Goal: Check status: Check status

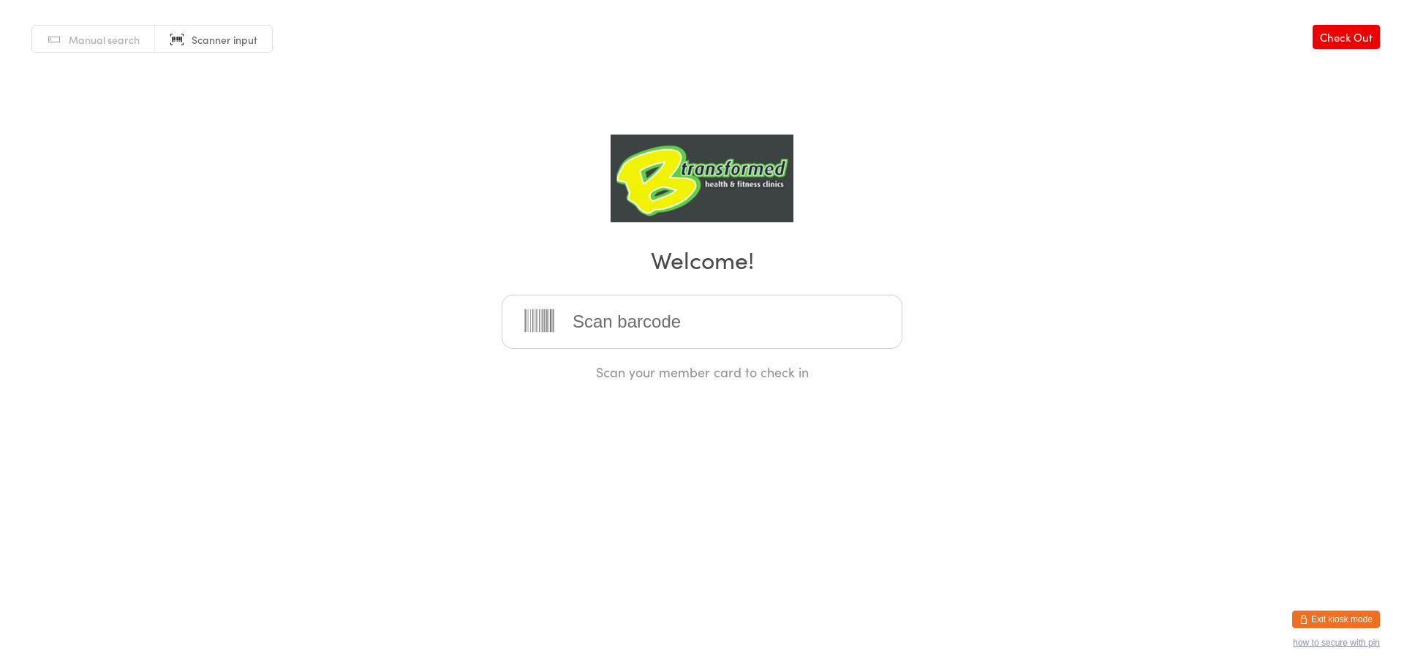
click at [817, 325] on input "search" at bounding box center [702, 322] width 401 height 54
click at [702, 317] on input "search" at bounding box center [702, 322] width 401 height 54
type input "220037"
click at [720, 328] on input "search" at bounding box center [702, 322] width 401 height 54
type input "220081"
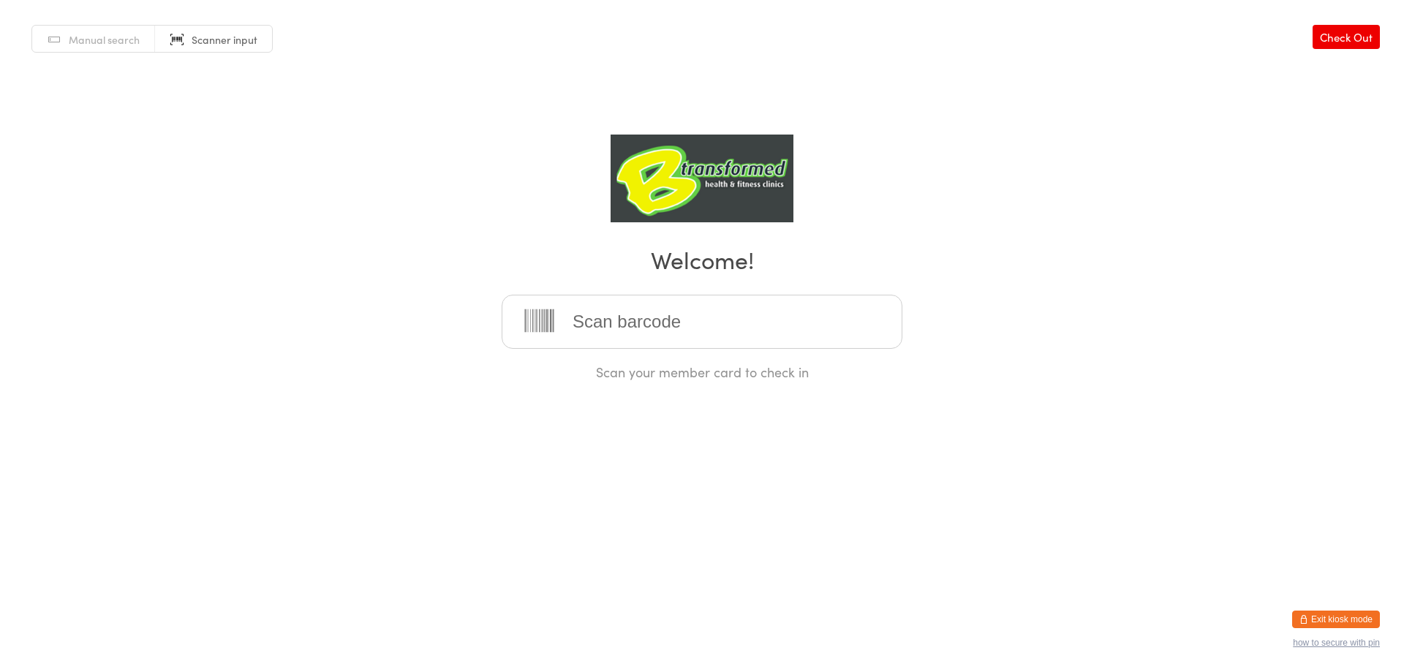
click at [739, 321] on input "search" at bounding box center [702, 322] width 401 height 54
click at [747, 314] on input "search" at bounding box center [702, 322] width 401 height 54
type input "220033"
type input "220185"
